Goal: Task Accomplishment & Management: Complete application form

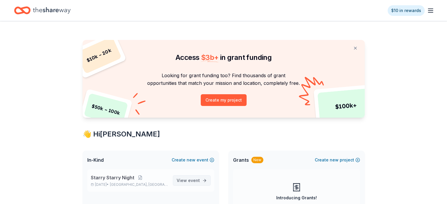
click at [191, 182] on span "event" at bounding box center [194, 180] width 12 height 5
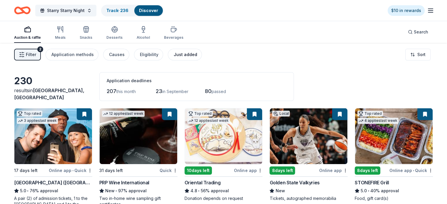
click at [183, 53] on div "Just added" at bounding box center [185, 54] width 23 height 7
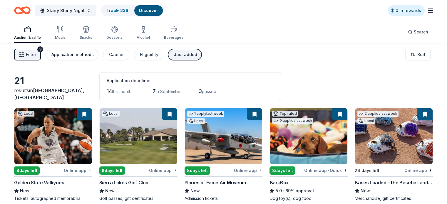
click at [85, 57] on div "Application methods" at bounding box center [72, 54] width 42 height 7
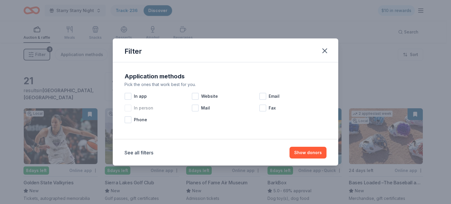
click at [130, 107] on div at bounding box center [128, 108] width 7 height 7
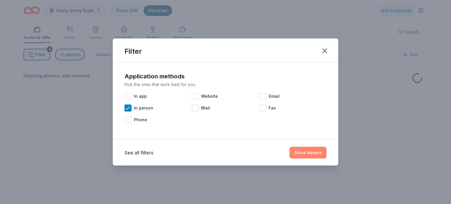
click at [302, 153] on button "Show donors" at bounding box center [308, 153] width 37 height 12
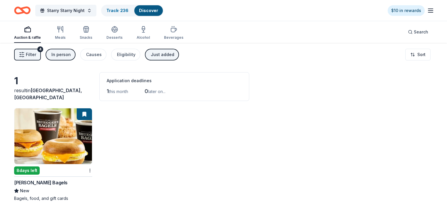
click at [33, 58] on button "Filter 4" at bounding box center [27, 55] width 27 height 12
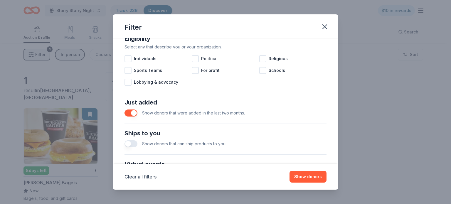
scroll to position [88, 0]
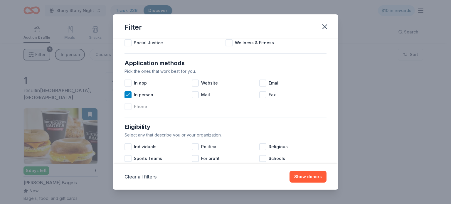
click at [127, 107] on div at bounding box center [128, 106] width 7 height 7
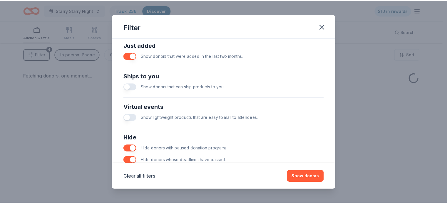
scroll to position [261, 0]
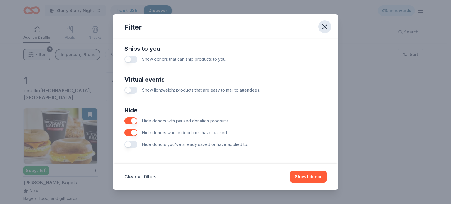
click at [328, 29] on icon "button" at bounding box center [325, 27] width 8 height 8
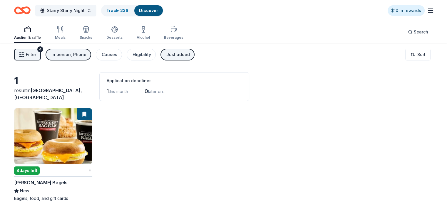
click at [31, 31] on icon "button" at bounding box center [27, 29] width 7 height 7
click at [123, 11] on link "Track · 236" at bounding box center [117, 10] width 22 height 5
click at [126, 11] on link "Track · 236" at bounding box center [117, 10] width 22 height 5
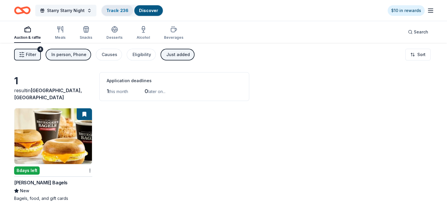
click at [126, 11] on link "Track · 236" at bounding box center [117, 10] width 22 height 5
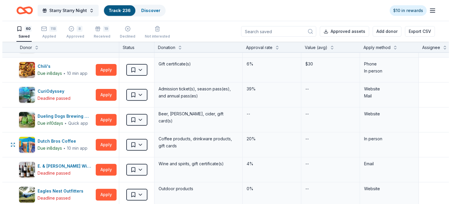
scroll to position [235, 0]
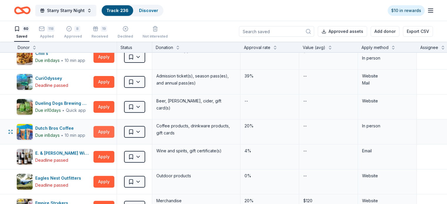
click at [112, 134] on button "Apply" at bounding box center [103, 132] width 21 height 12
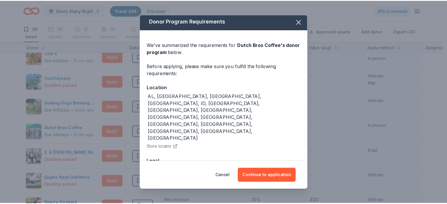
scroll to position [2, 0]
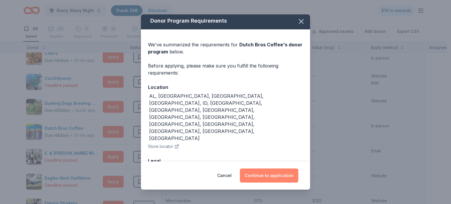
click at [278, 175] on button "Continue to application" at bounding box center [269, 176] width 58 height 14
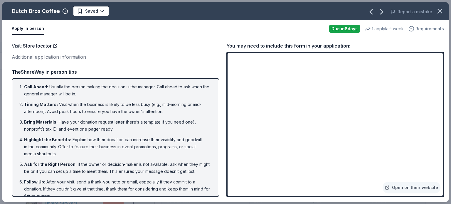
click at [428, 30] on span "Requirements" at bounding box center [430, 28] width 28 height 7
click at [441, 8] on icon "button" at bounding box center [440, 11] width 8 height 8
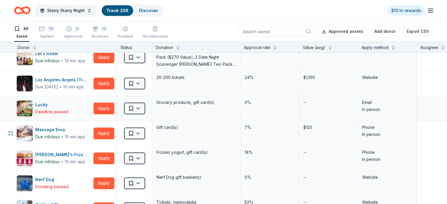
scroll to position [881, 0]
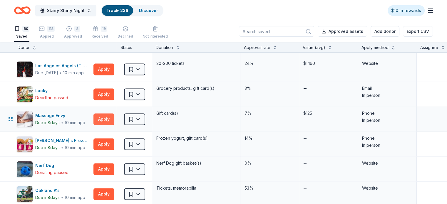
click at [107, 115] on button "Apply" at bounding box center [103, 119] width 21 height 12
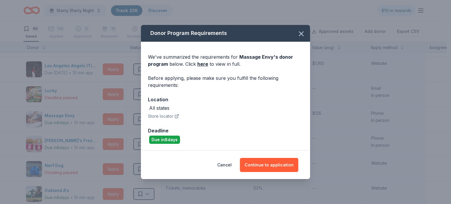
click at [174, 118] on icon "button" at bounding box center [176, 116] width 5 height 5
click at [302, 36] on icon "button" at bounding box center [301, 34] width 8 height 8
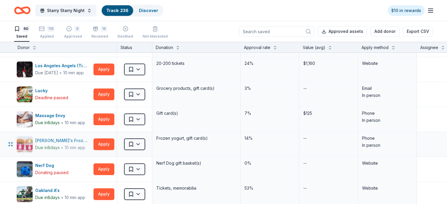
click at [70, 139] on div "[PERSON_NAME]'s Frozen Yogurt" at bounding box center [63, 140] width 56 height 7
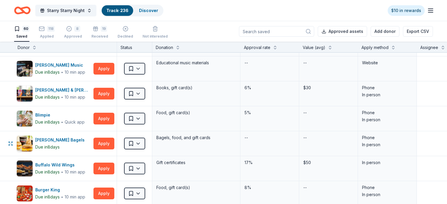
scroll to position [0, 0]
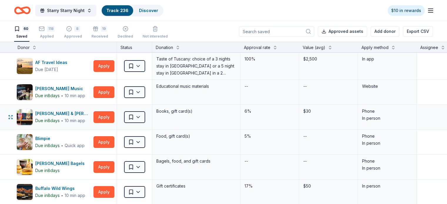
click at [272, 109] on div "6%" at bounding box center [269, 111] width 51 height 8
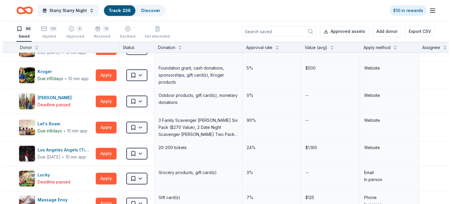
scroll to position [793, 0]
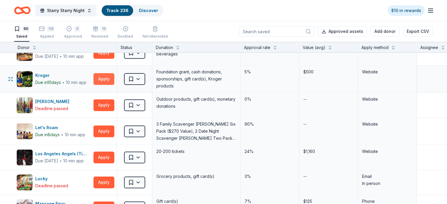
click at [114, 78] on button "Apply" at bounding box center [103, 79] width 21 height 12
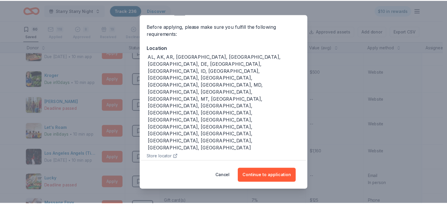
scroll to position [46, 0]
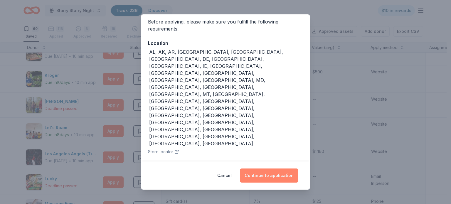
click at [260, 172] on button "Continue to application" at bounding box center [269, 176] width 58 height 14
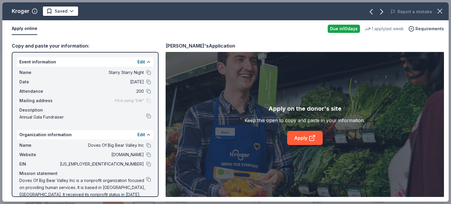
scroll to position [8, 0]
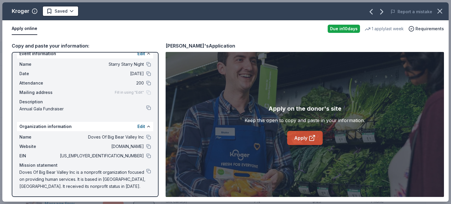
click at [291, 139] on link "Apply" at bounding box center [305, 138] width 36 height 14
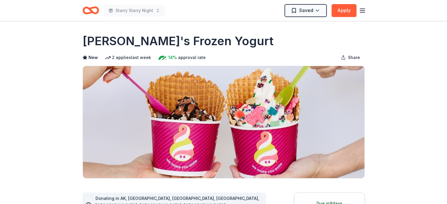
drag, startPoint x: 80, startPoint y: 42, endPoint x: 243, endPoint y: 36, distance: 163.1
click at [223, 43] on h1 "[PERSON_NAME]'s Frozen Yogurt" at bounding box center [178, 41] width 191 height 16
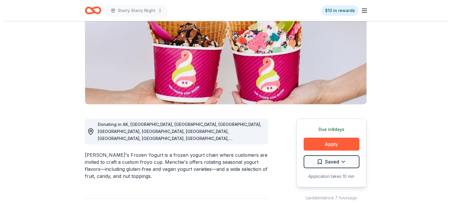
scroll to position [117, 0]
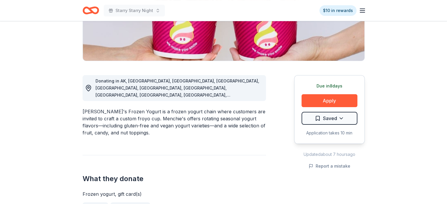
drag, startPoint x: 83, startPoint y: 102, endPoint x: 132, endPoint y: 101, distance: 49.4
click at [132, 108] on div "Menchie's Frozen Yogurt is a frozen yogurt chain where customers are invited to…" at bounding box center [174, 122] width 183 height 28
click at [125, 108] on div "Menchie's Frozen Yogurt is a frozen yogurt chain where customers are invited to…" at bounding box center [174, 122] width 183 height 28
click at [126, 108] on div "Menchie's Frozen Yogurt is a frozen yogurt chain where customers are invited to…" at bounding box center [174, 122] width 183 height 28
click at [129, 108] on div "Menchie's Frozen Yogurt is a frozen yogurt chain where customers are invited to…" at bounding box center [174, 122] width 183 height 28
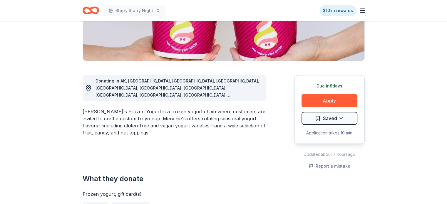
click at [136, 108] on div "Menchie's Frozen Yogurt is a frozen yogurt chain where customers are invited to…" at bounding box center [174, 122] width 183 height 28
click at [336, 97] on button "Apply" at bounding box center [329, 100] width 56 height 13
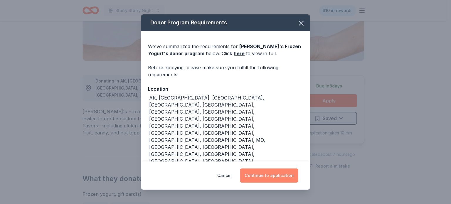
click at [276, 173] on button "Continue to application" at bounding box center [269, 176] width 58 height 14
